Goal: Task Accomplishment & Management: Manage account settings

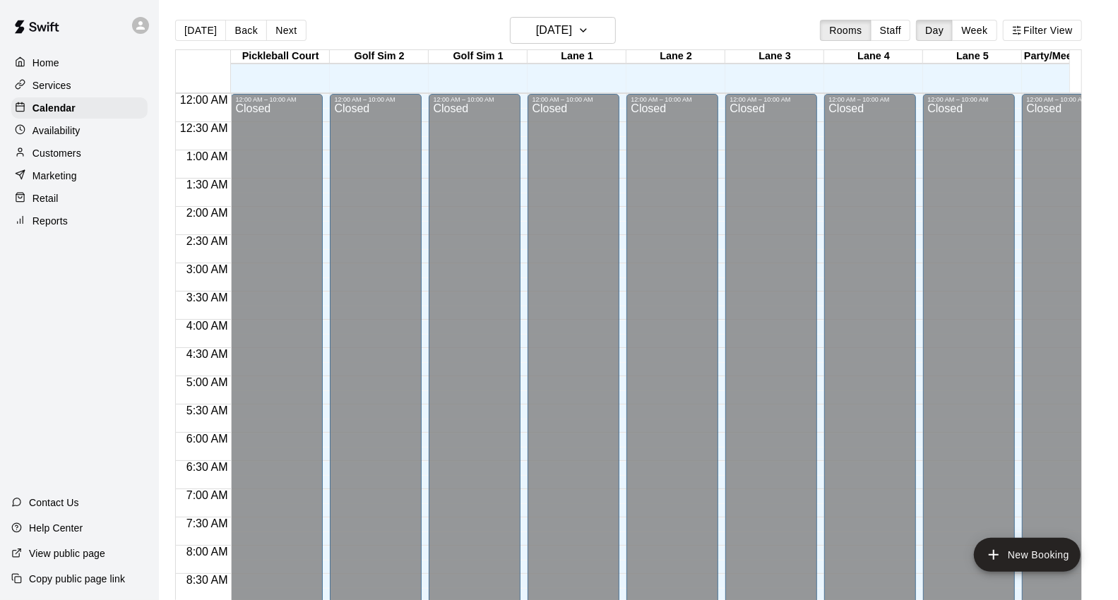
scroll to position [577, 0]
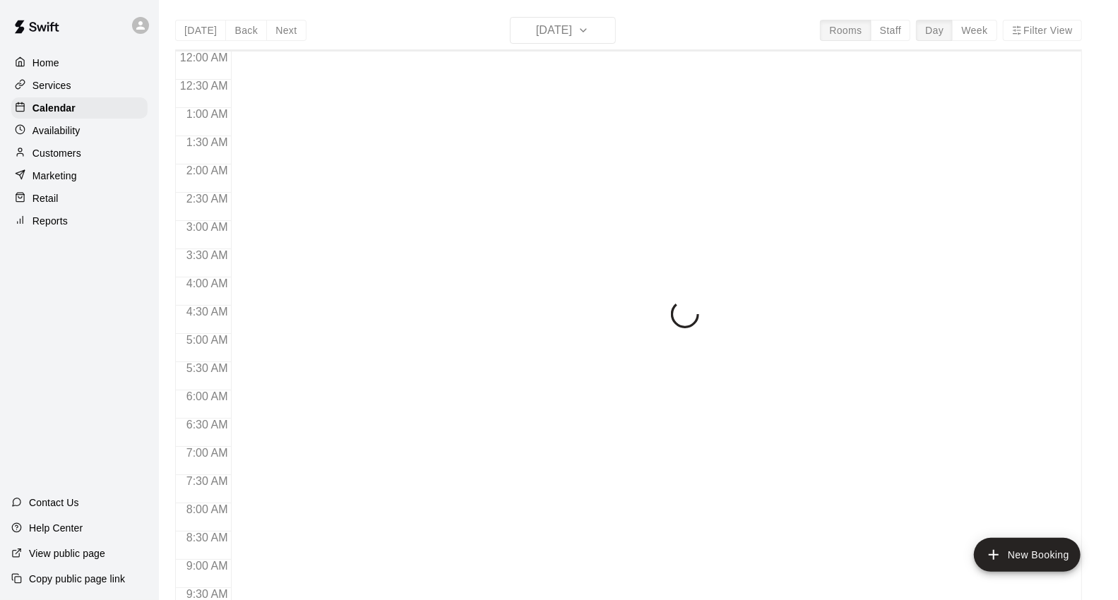
scroll to position [791, 0]
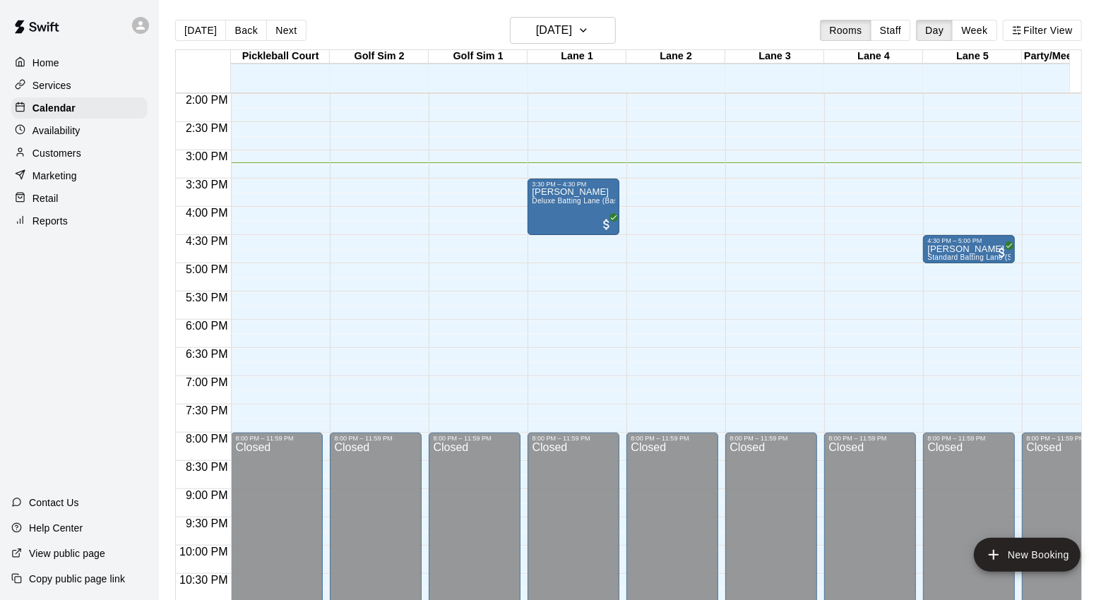
click at [65, 133] on p "Availability" at bounding box center [56, 131] width 48 height 14
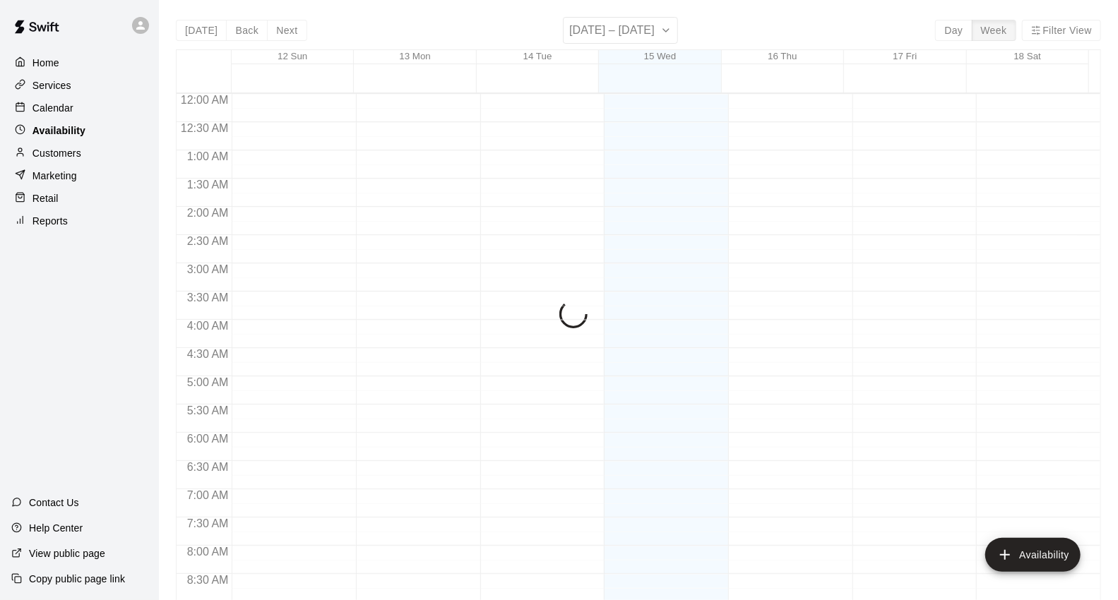
scroll to position [833, 0]
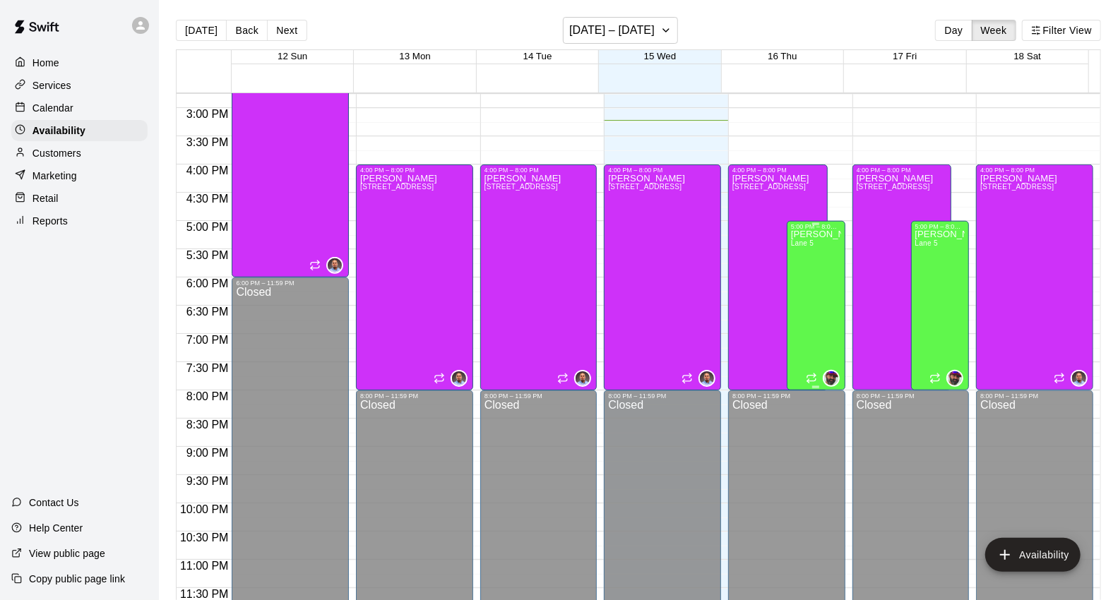
click at [804, 325] on div "[PERSON_NAME] [PERSON_NAME] 5" at bounding box center [816, 530] width 50 height 600
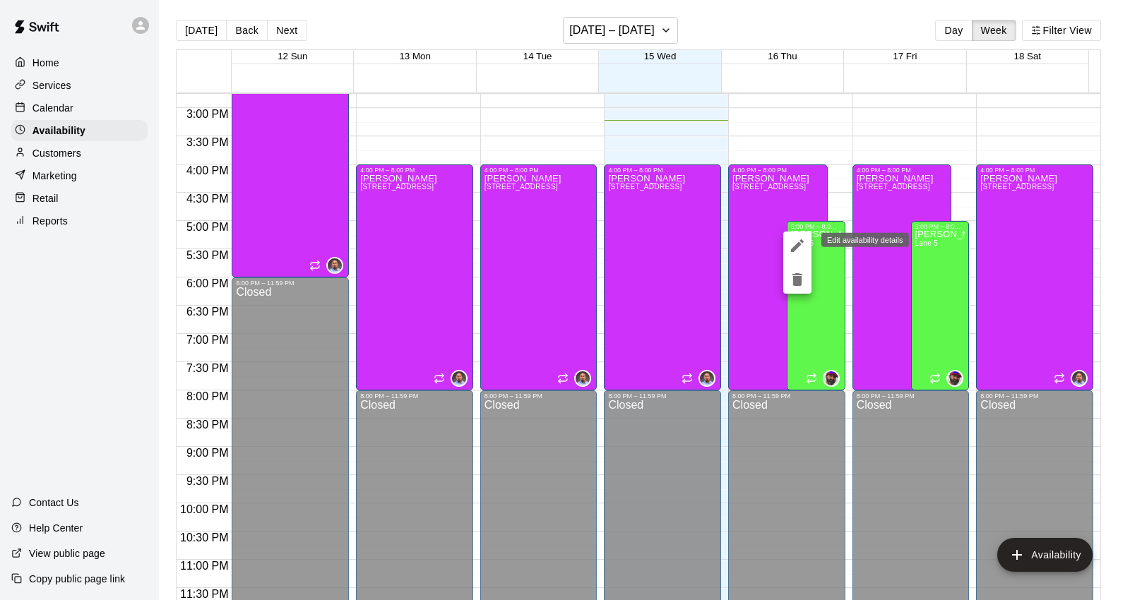
click at [799, 244] on icon "edit" at bounding box center [797, 245] width 13 height 13
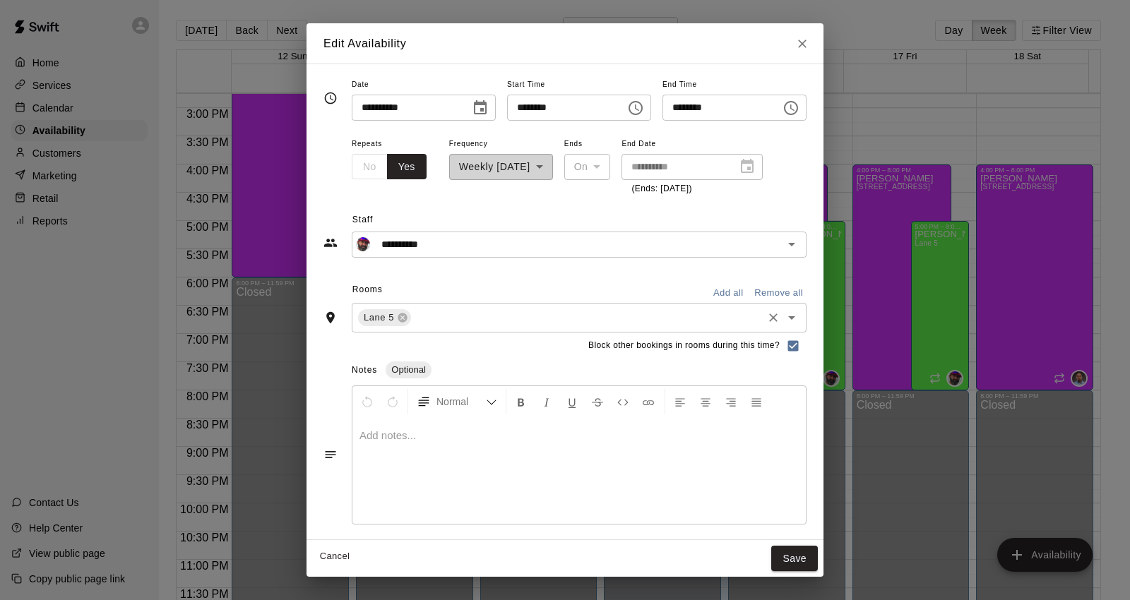
click at [484, 311] on input "text" at bounding box center [586, 318] width 347 height 18
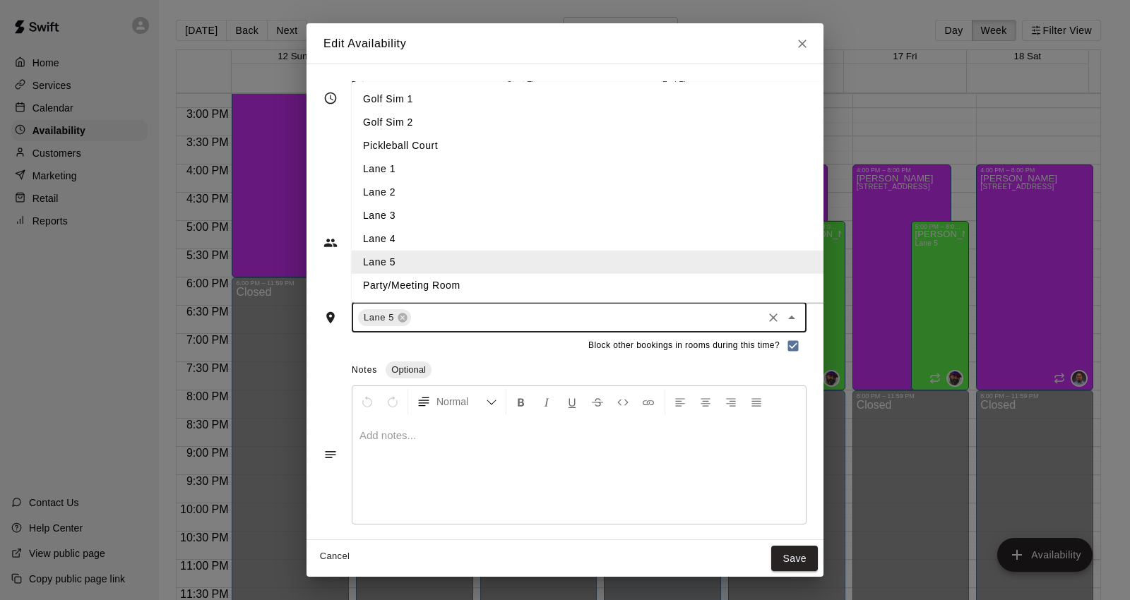
click at [352, 165] on li "Lane 1" at bounding box center [612, 168] width 520 height 23
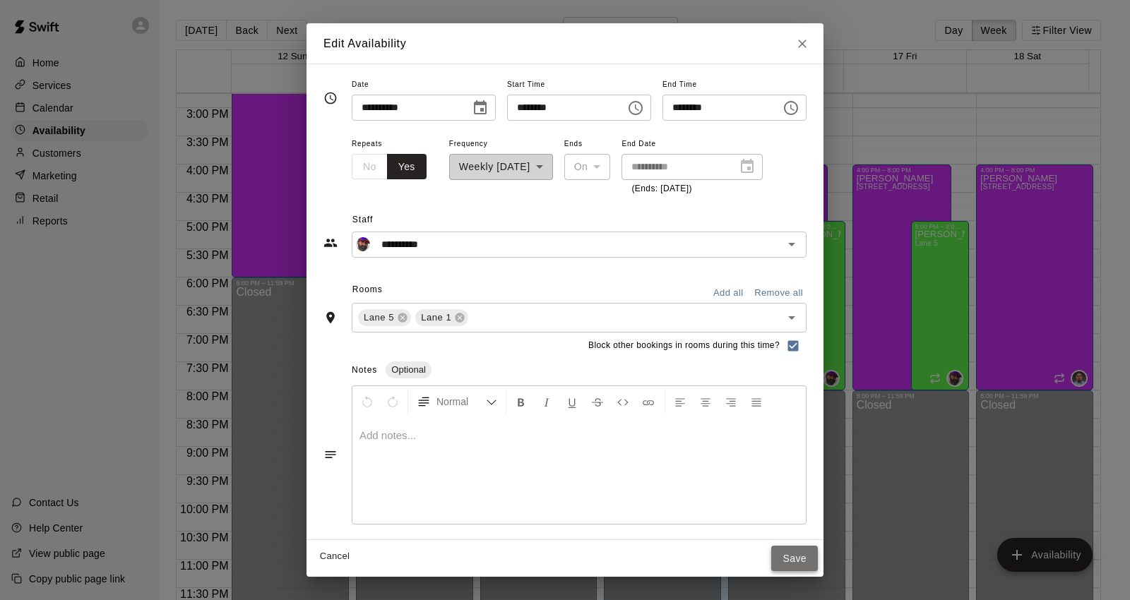
click at [818, 568] on button "Save" at bounding box center [794, 559] width 47 height 26
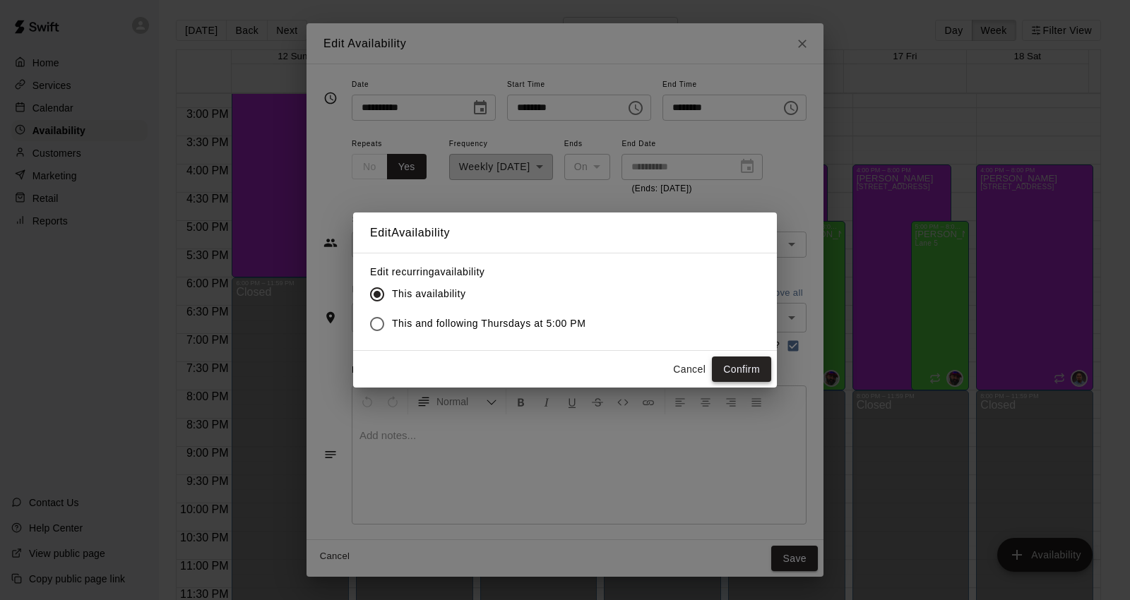
click at [757, 375] on button "Confirm" at bounding box center [741, 370] width 59 height 26
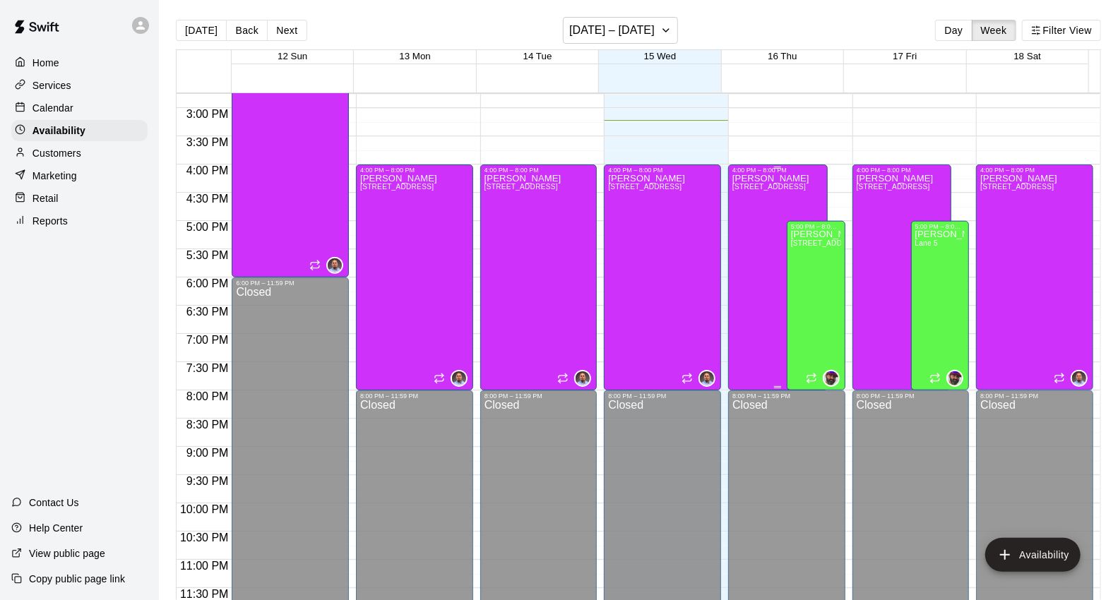
click at [749, 186] on span "[STREET_ADDRESS]" at bounding box center [768, 187] width 73 height 8
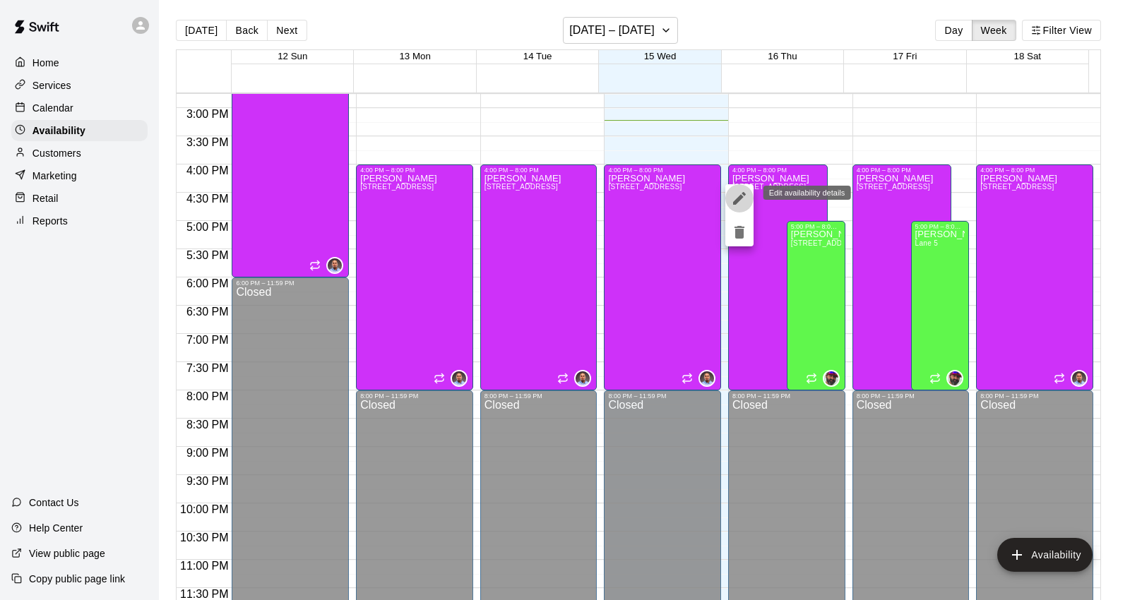
click at [746, 200] on icon "edit" at bounding box center [739, 198] width 17 height 17
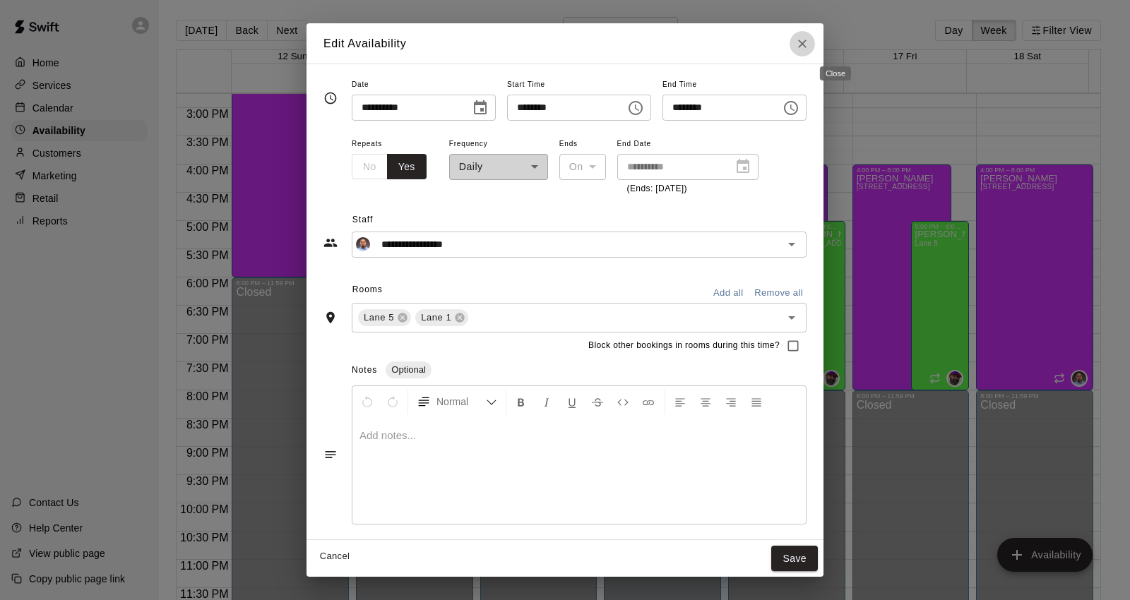
click at [809, 48] on icon "Close" at bounding box center [802, 44] width 14 height 14
type input "**********"
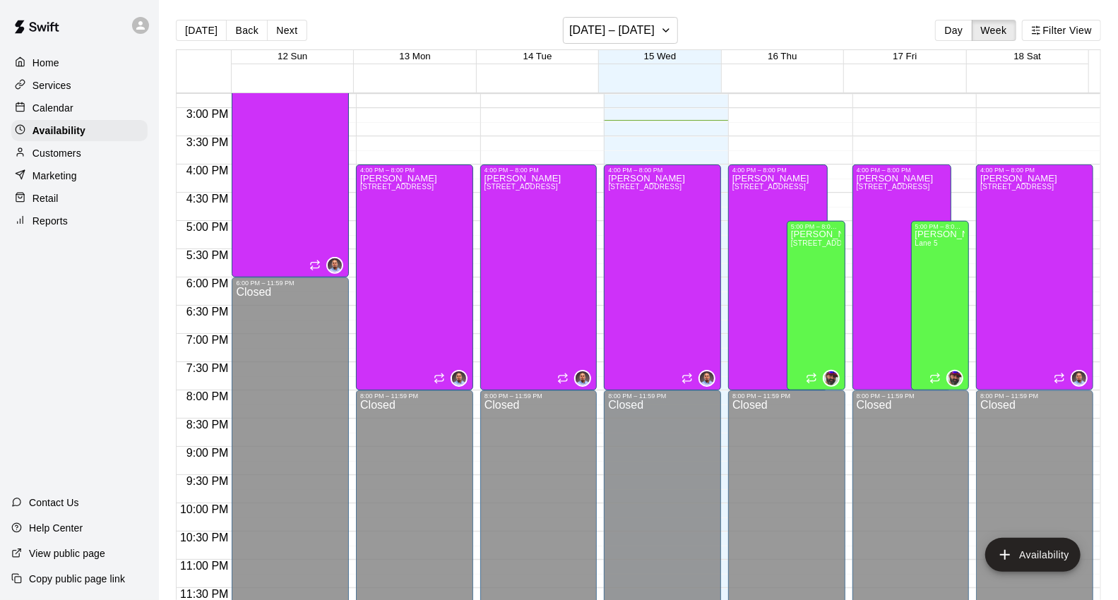
click at [39, 160] on p "Customers" at bounding box center [56, 153] width 49 height 14
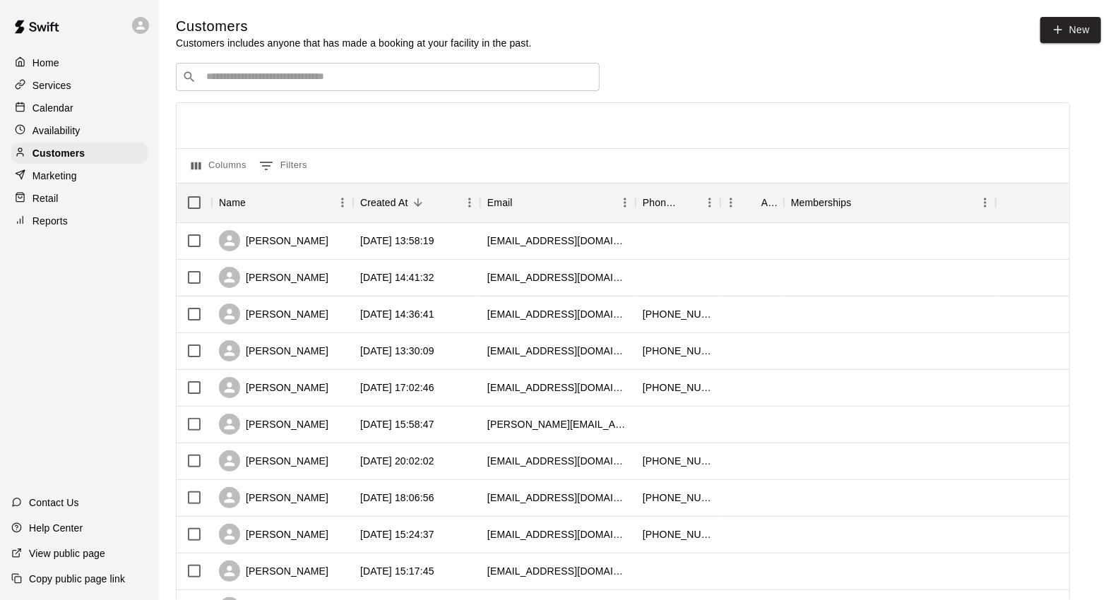
click at [34, 54] on div "Home" at bounding box center [79, 62] width 136 height 21
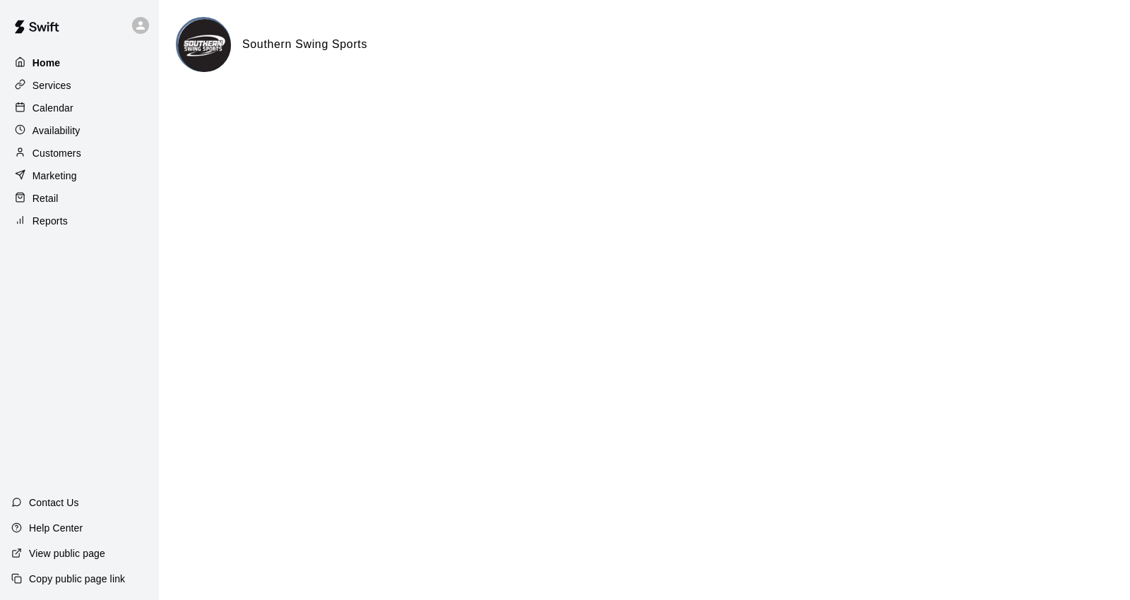
click at [43, 64] on p "Home" at bounding box center [46, 63] width 28 height 14
click at [59, 101] on div "Calendar" at bounding box center [79, 107] width 136 height 21
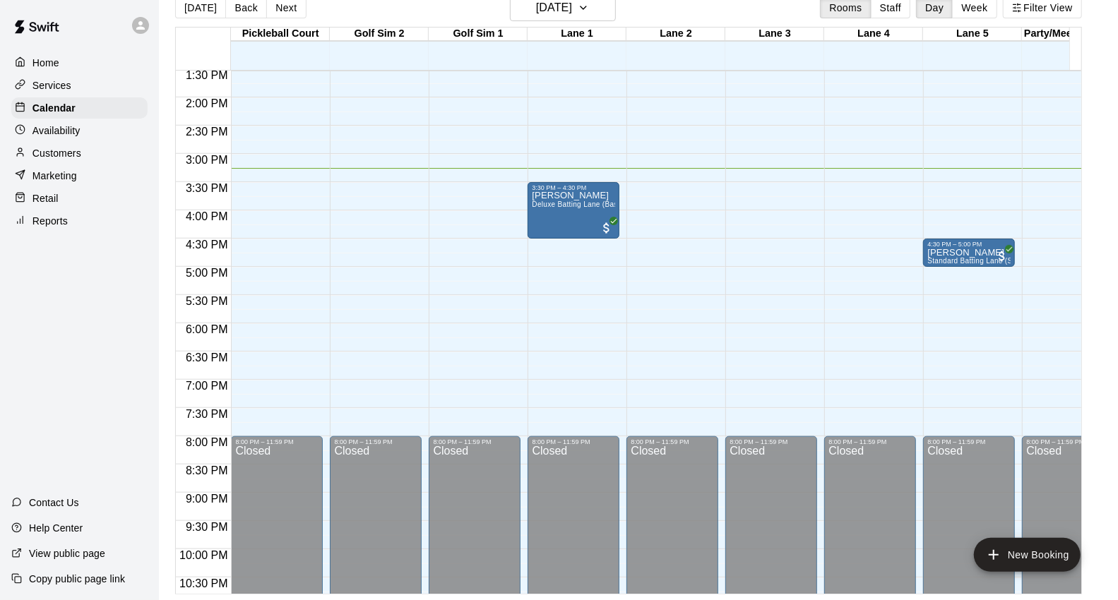
scroll to position [766, 0]
click at [59, 88] on p "Services" at bounding box center [51, 85] width 39 height 14
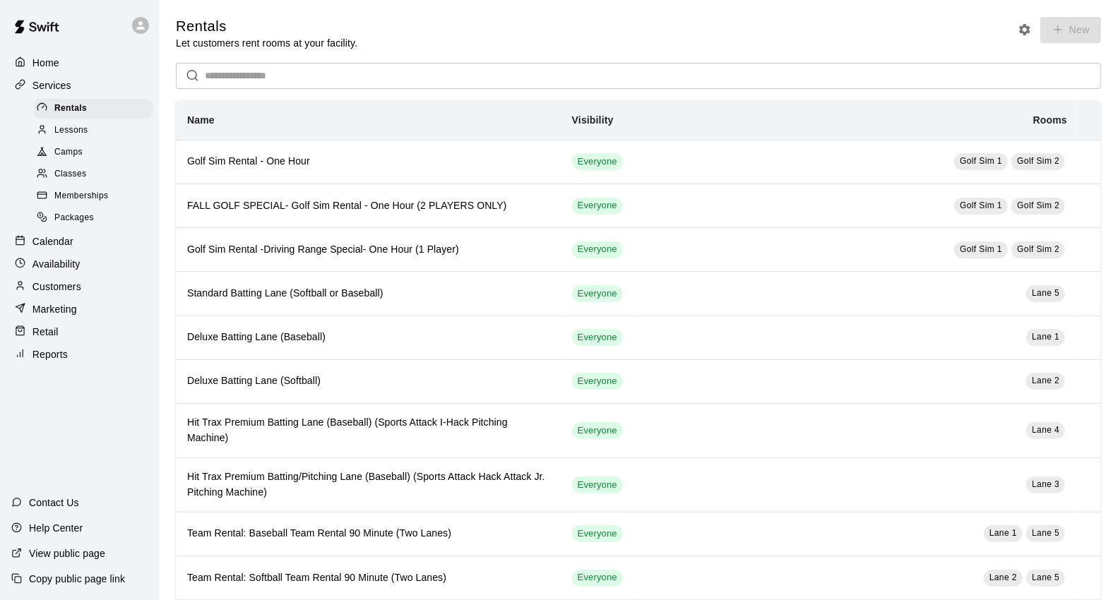
click at [73, 203] on span "Memberships" at bounding box center [81, 196] width 54 height 14
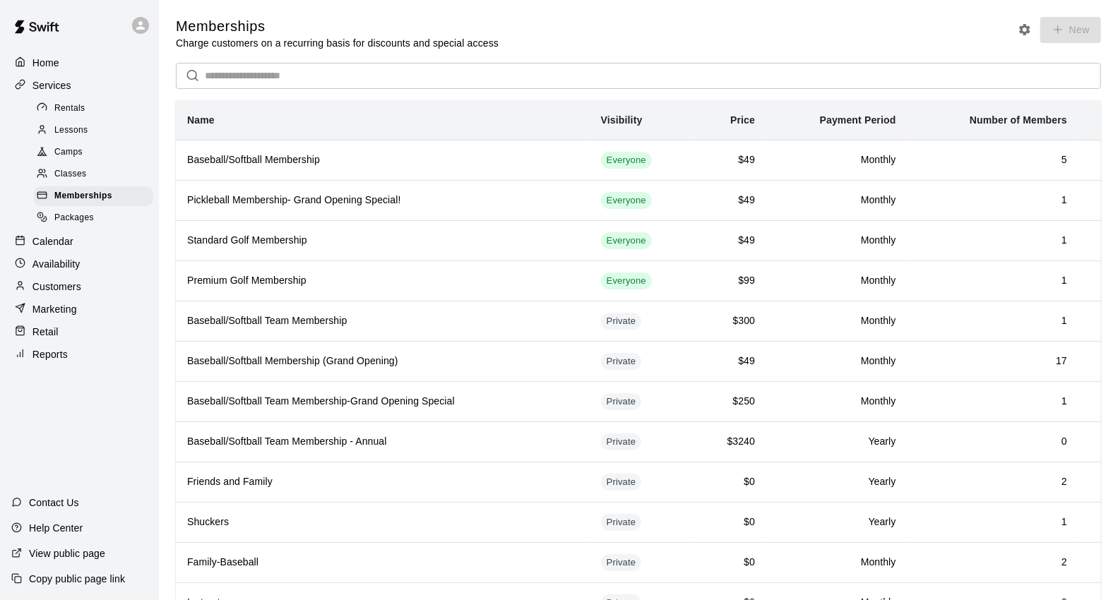
click at [54, 316] on p "Marketing" at bounding box center [54, 309] width 44 height 14
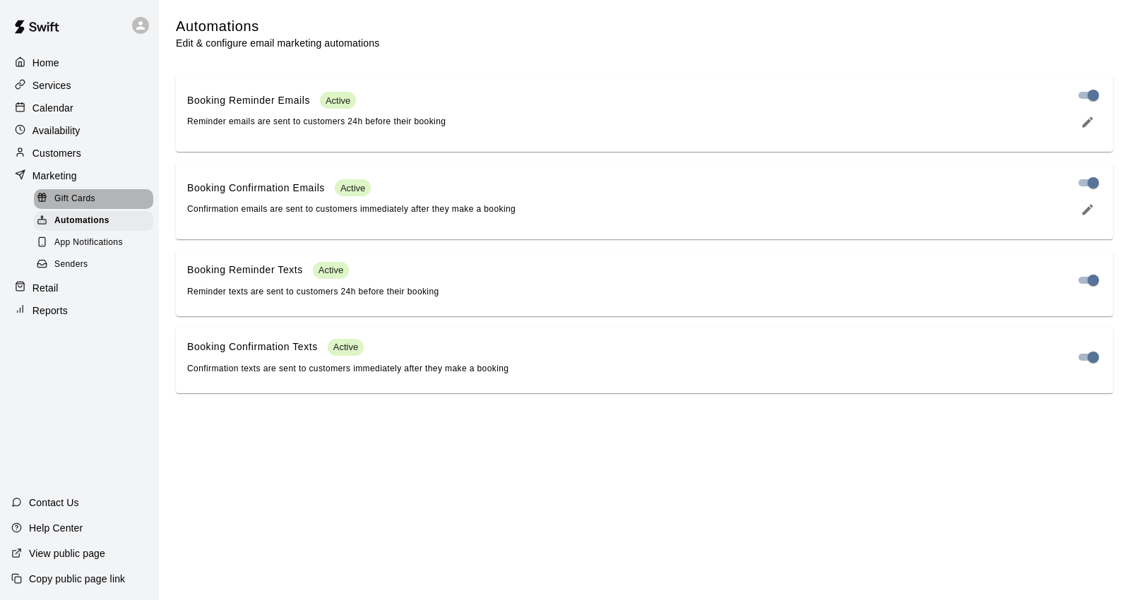
click at [81, 206] on span "Gift Cards" at bounding box center [74, 199] width 41 height 14
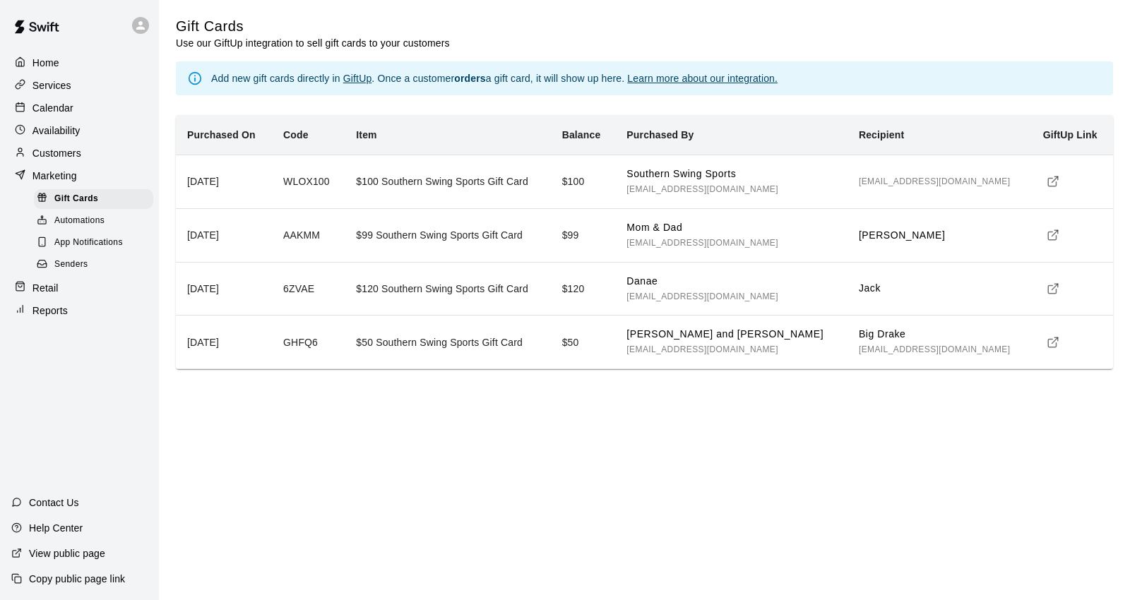
click at [55, 81] on p "Services" at bounding box center [51, 85] width 39 height 14
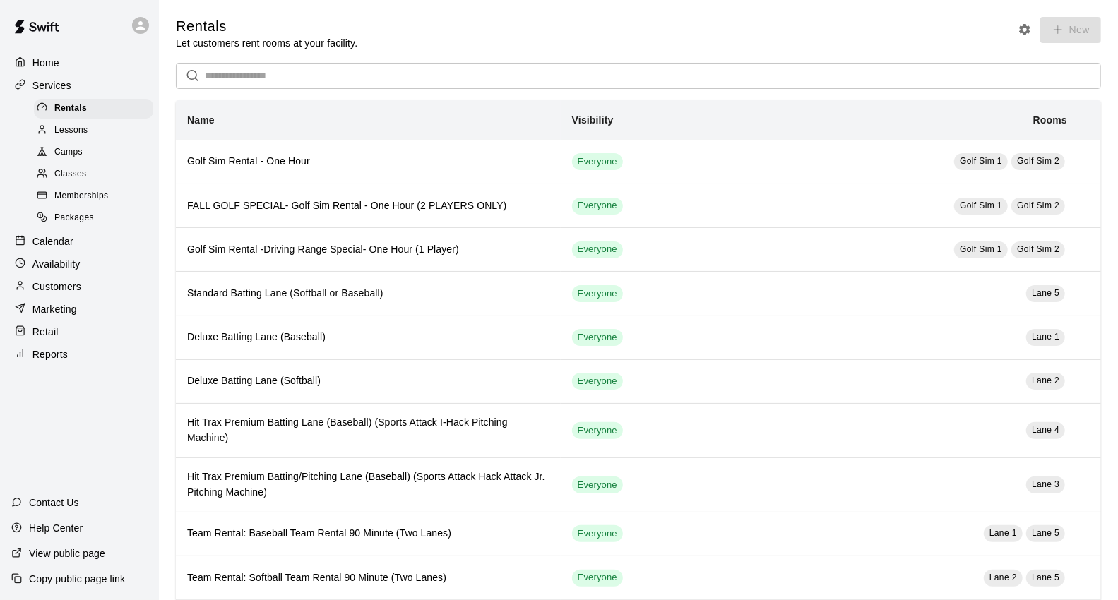
click at [36, 44] on img at bounding box center [36, 27] width 73 height 42
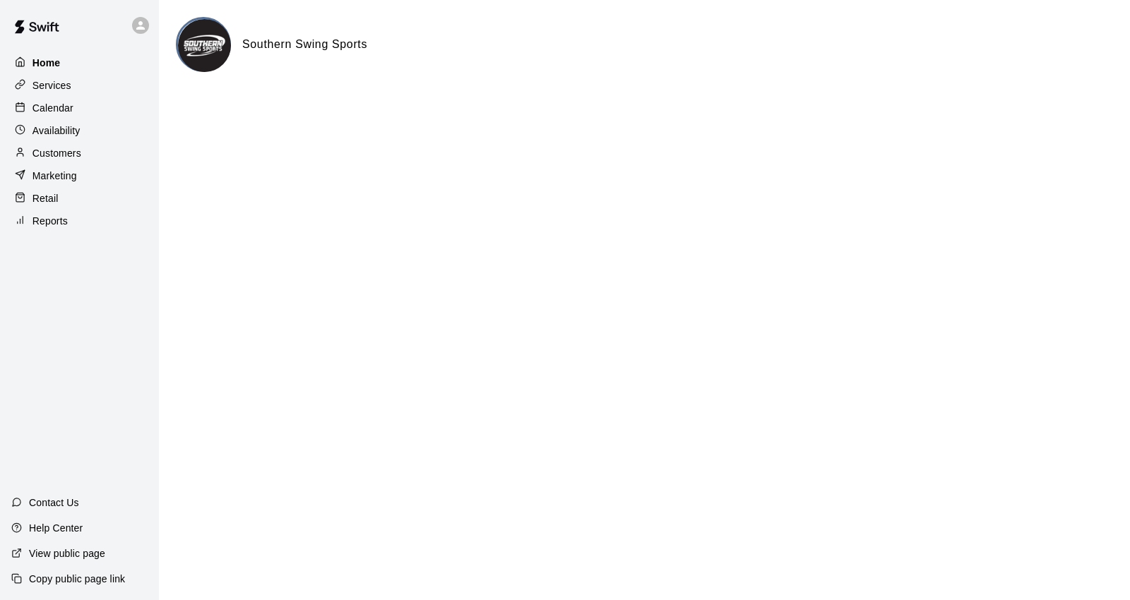
click at [30, 62] on div at bounding box center [24, 62] width 18 height 13
click at [44, 110] on p "Calendar" at bounding box center [52, 108] width 41 height 14
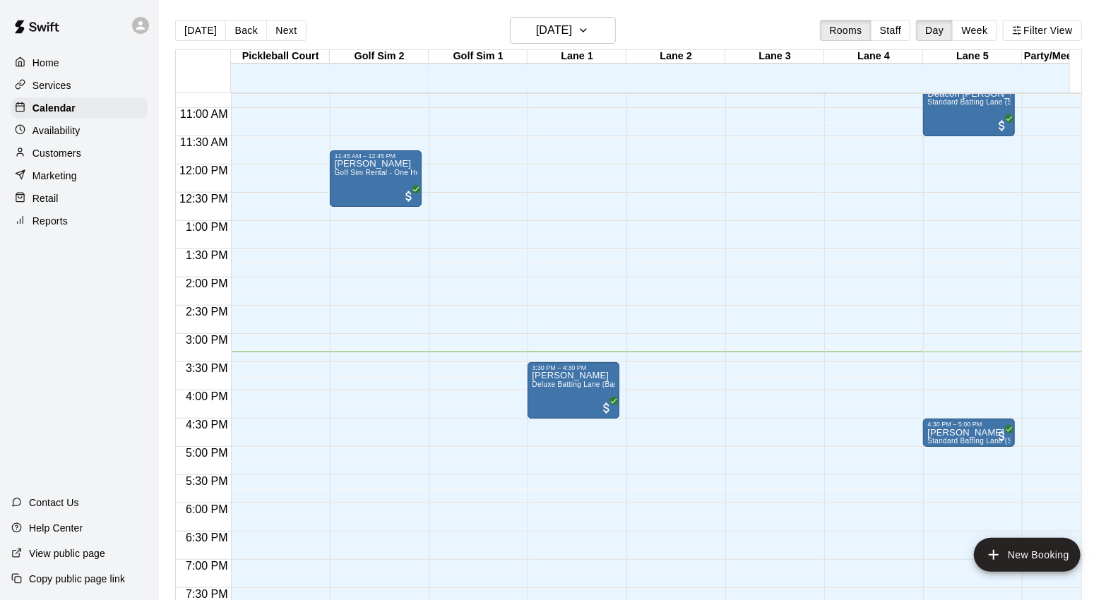
scroll to position [555, 0]
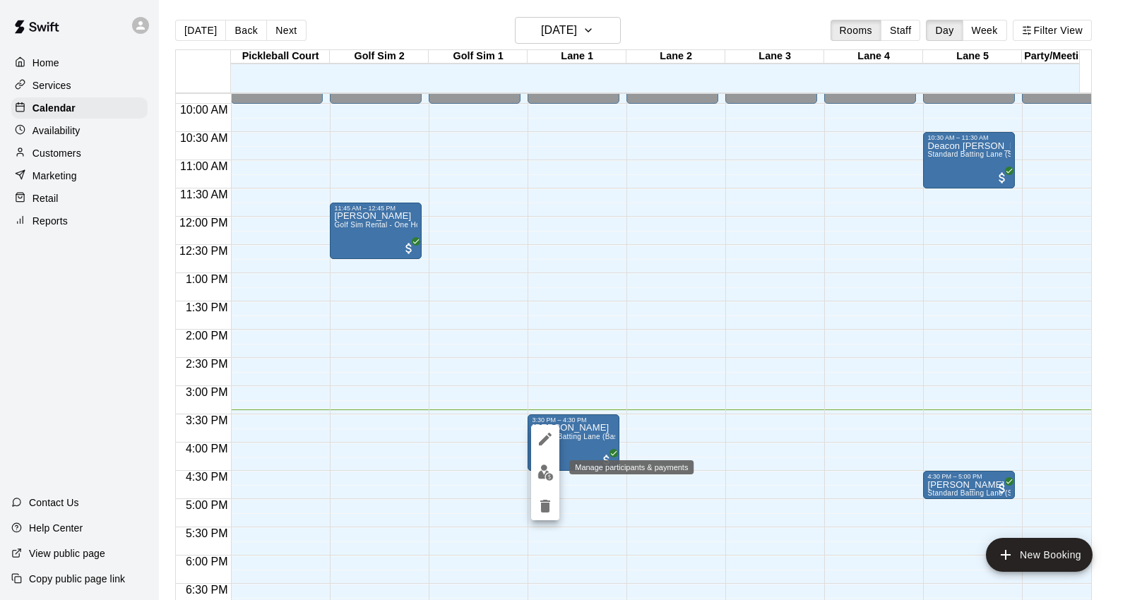
click at [540, 470] on img "edit" at bounding box center [545, 473] width 16 height 16
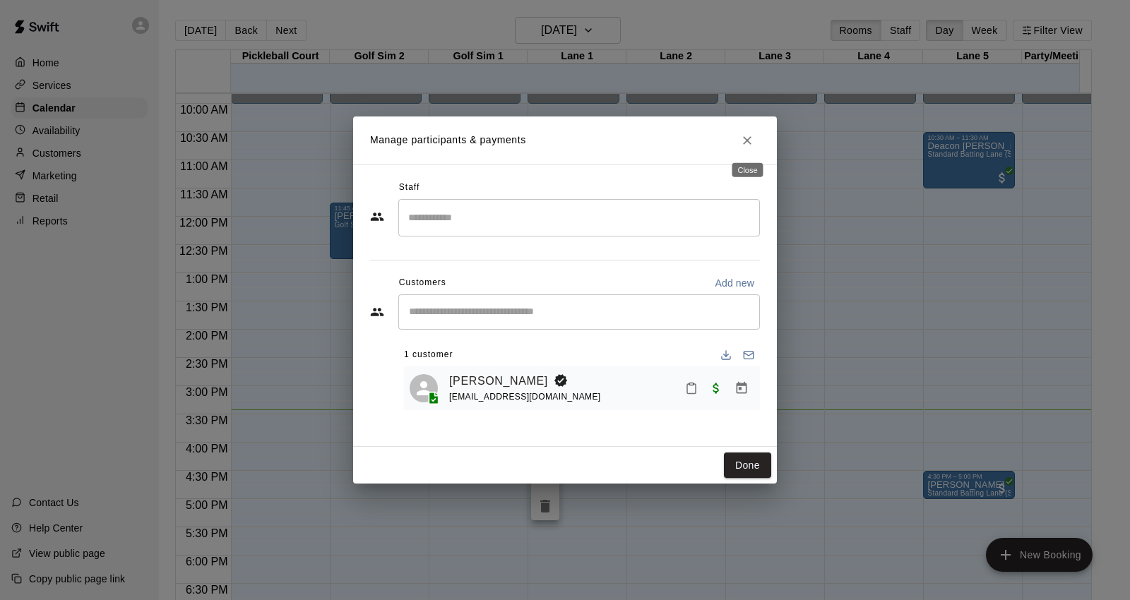
click at [747, 143] on icon "Close" at bounding box center [747, 140] width 14 height 14
